Goal: Information Seeking & Learning: Learn about a topic

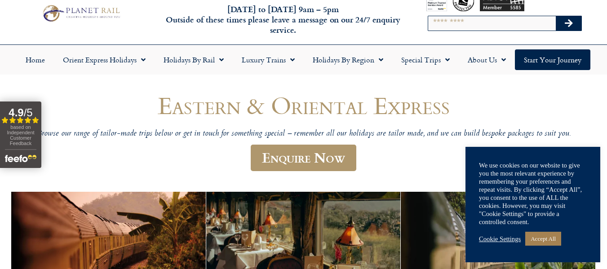
scroll to position [26, 0]
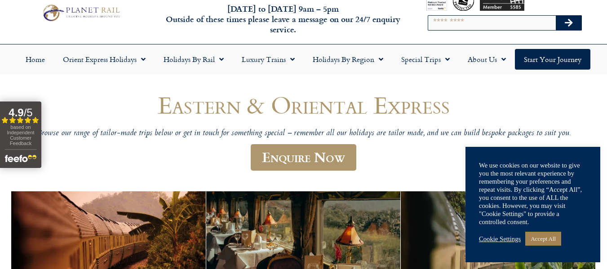
click at [559, 245] on link "Accept All" at bounding box center [544, 239] width 36 height 14
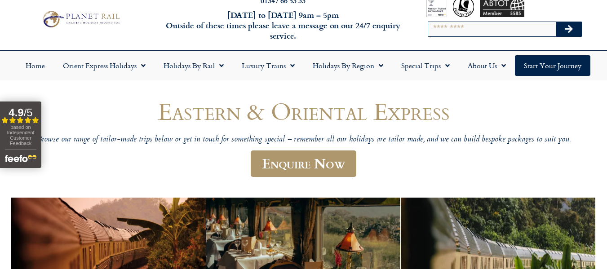
scroll to position [192, 0]
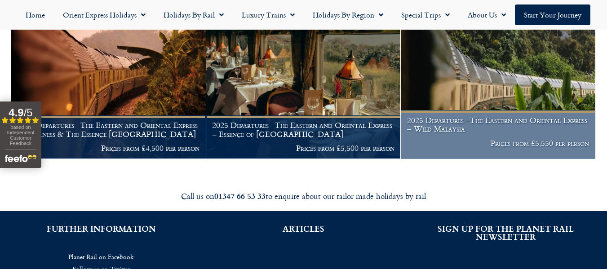
click at [481, 123] on h1 "2025 Departures -The Eastern and Oriental Express – Wild Malaysia" at bounding box center [498, 125] width 183 height 18
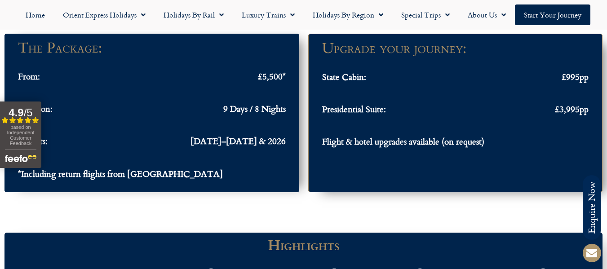
scroll to position [786, 0]
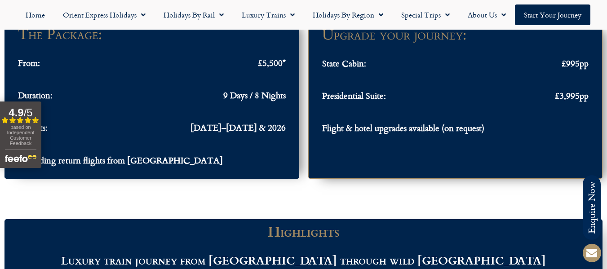
drag, startPoint x: 613, startPoint y: 24, endPoint x: 608, endPoint y: 76, distance: 51.9
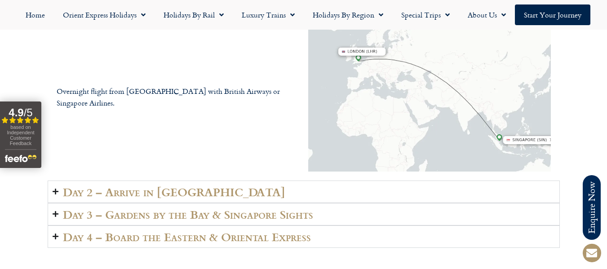
scroll to position [1309, 0]
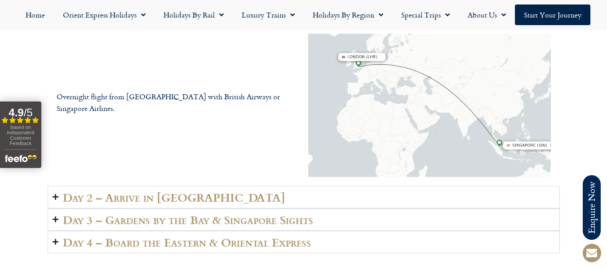
click at [56, 188] on summary "Day 2 – Arrive in Singapore" at bounding box center [304, 197] width 513 height 22
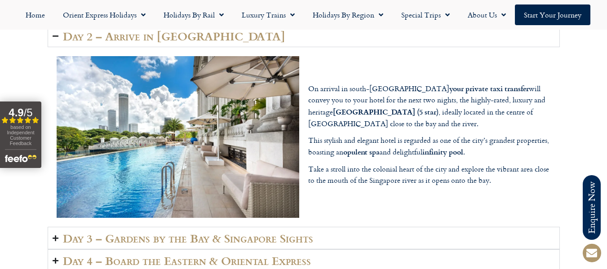
click at [59, 229] on summary "Day 3 – Gardens by the Bay & Singapore Sights" at bounding box center [304, 238] width 513 height 22
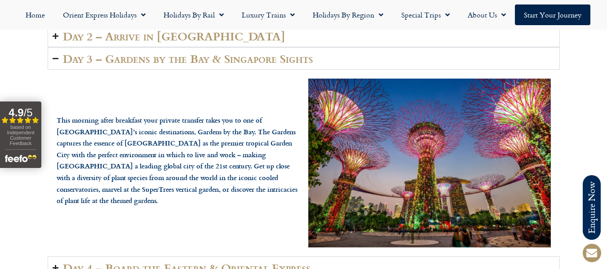
click at [55, 257] on summary "Day 4 – Board the Eastern & Oriental Express" at bounding box center [304, 268] width 513 height 22
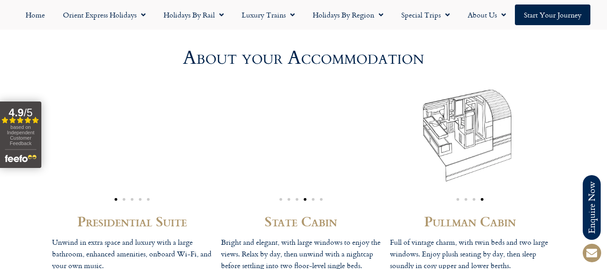
scroll to position [2396, 0]
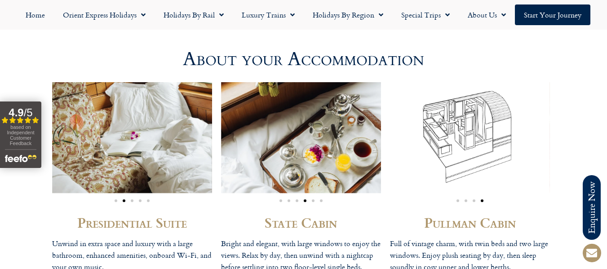
click at [280, 200] on span "Go to slide 1" at bounding box center [281, 201] width 3 height 3
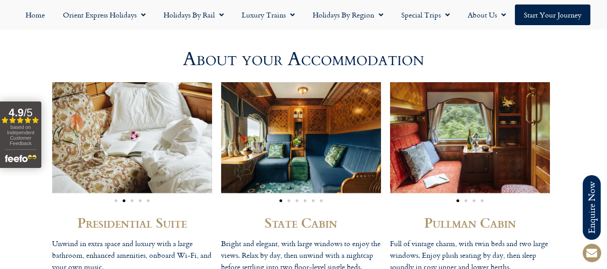
click at [289, 200] on span "Go to slide 2" at bounding box center [289, 201] width 3 height 3
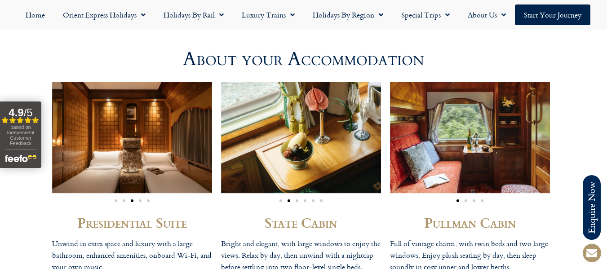
click at [297, 200] on span "Go to slide 3" at bounding box center [297, 201] width 3 height 3
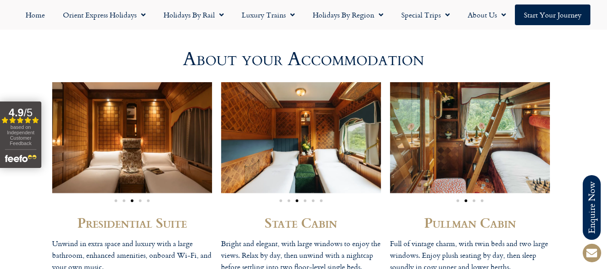
click at [305, 200] on span "Go to slide 4" at bounding box center [305, 201] width 3 height 3
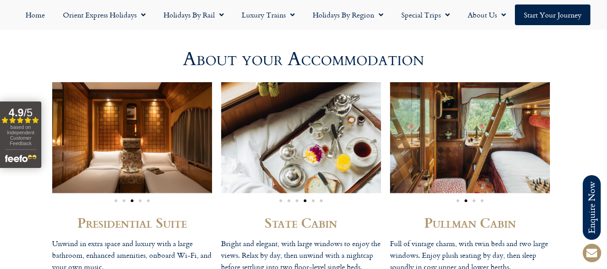
click at [314, 200] on span "Go to slide 5" at bounding box center [313, 201] width 3 height 3
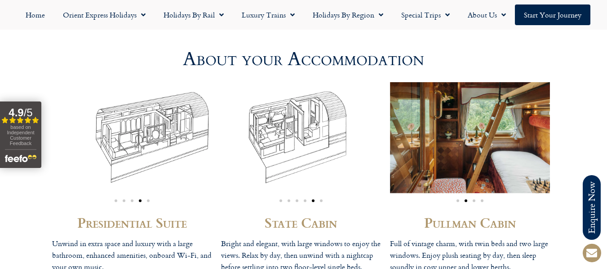
click at [323, 194] on div "Image Carousel" at bounding box center [301, 199] width 160 height 10
click at [322, 200] on span "Go to slide 6" at bounding box center [321, 201] width 3 height 3
click at [473, 200] on span "Go to slide 3" at bounding box center [474, 201] width 3 height 3
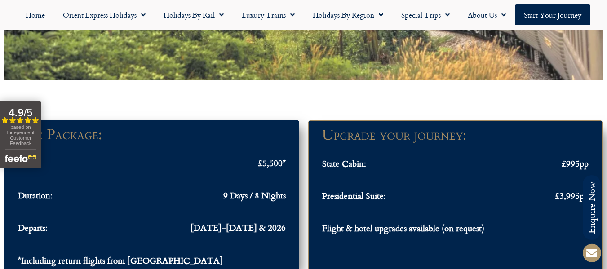
scroll to position [607, 0]
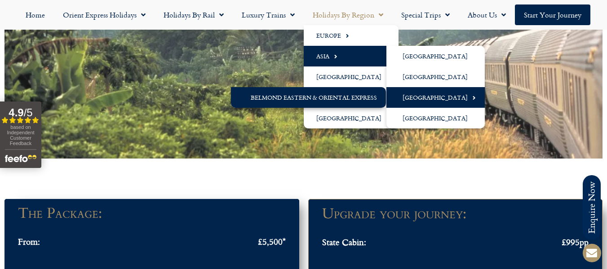
click at [410, 101] on link "[GEOGRAPHIC_DATA]" at bounding box center [436, 97] width 98 height 21
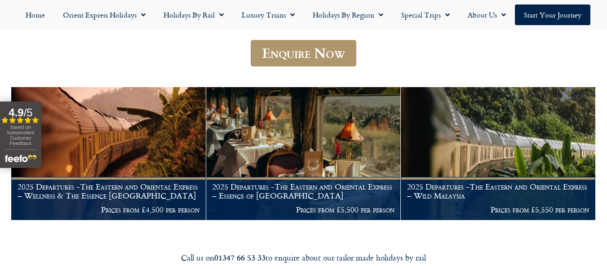
scroll to position [116, 0]
